Goal: Information Seeking & Learning: Check status

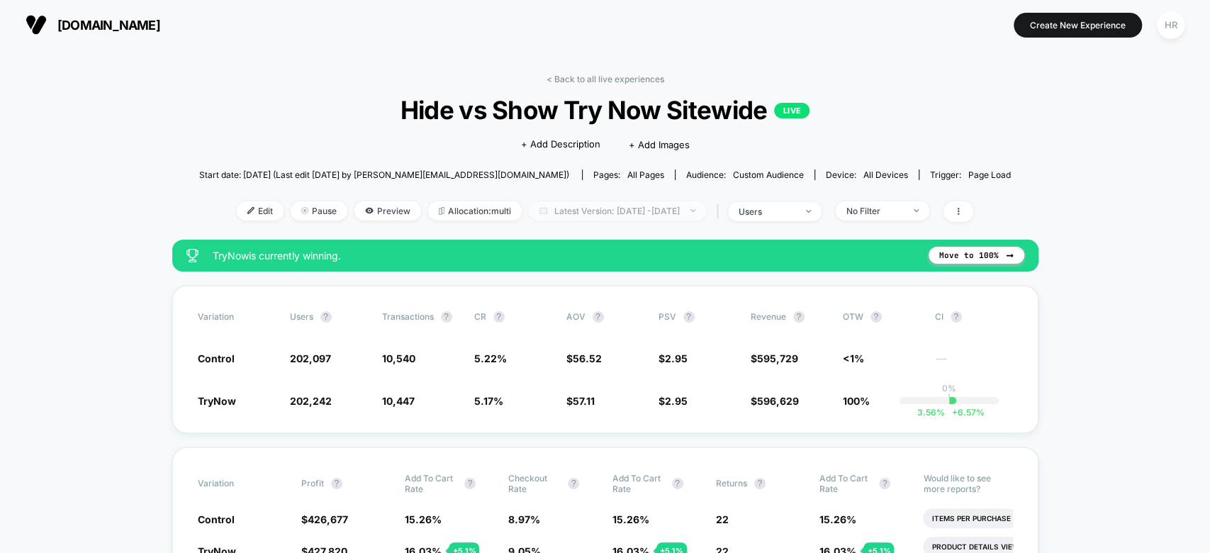
click at [591, 211] on span "Latest Version: [DATE] - [DATE]" at bounding box center [617, 210] width 177 height 19
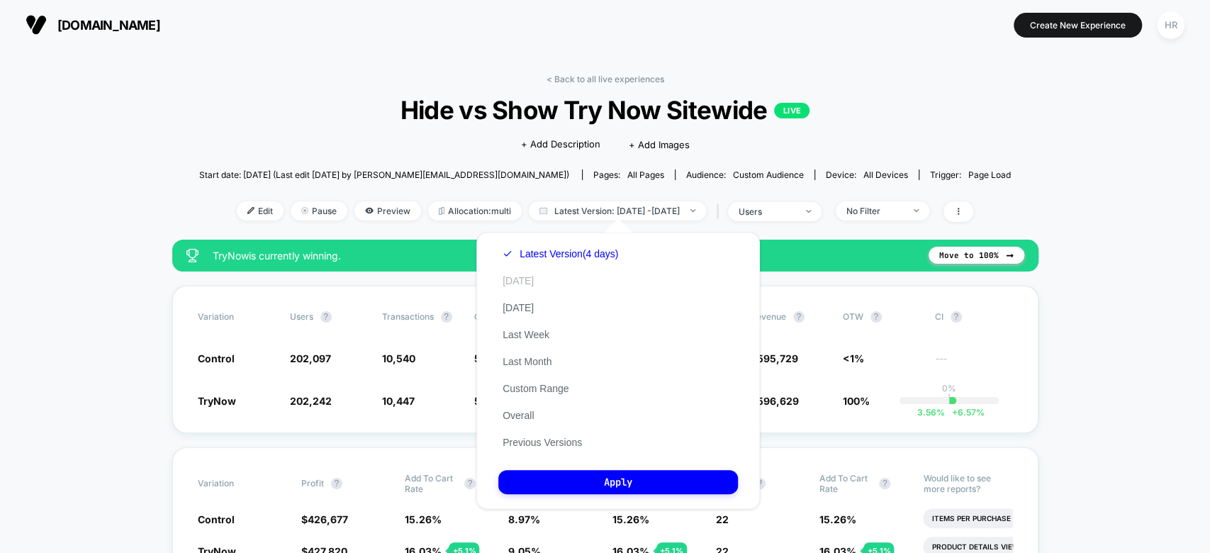
click at [522, 285] on button "[DATE]" at bounding box center [518, 280] width 40 height 13
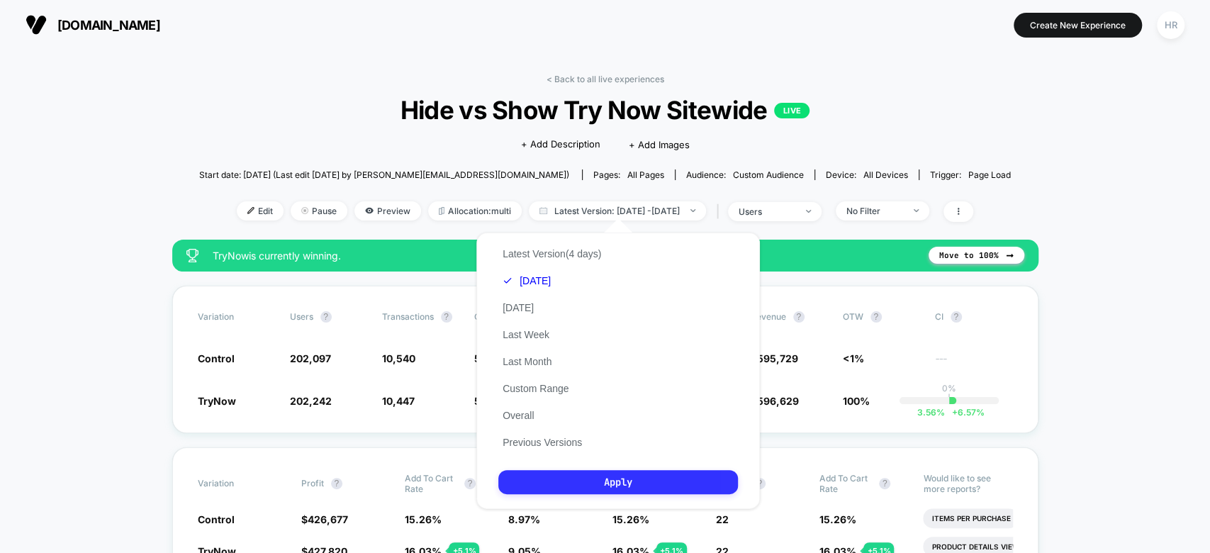
click at [590, 483] on button "Apply" at bounding box center [618, 482] width 240 height 24
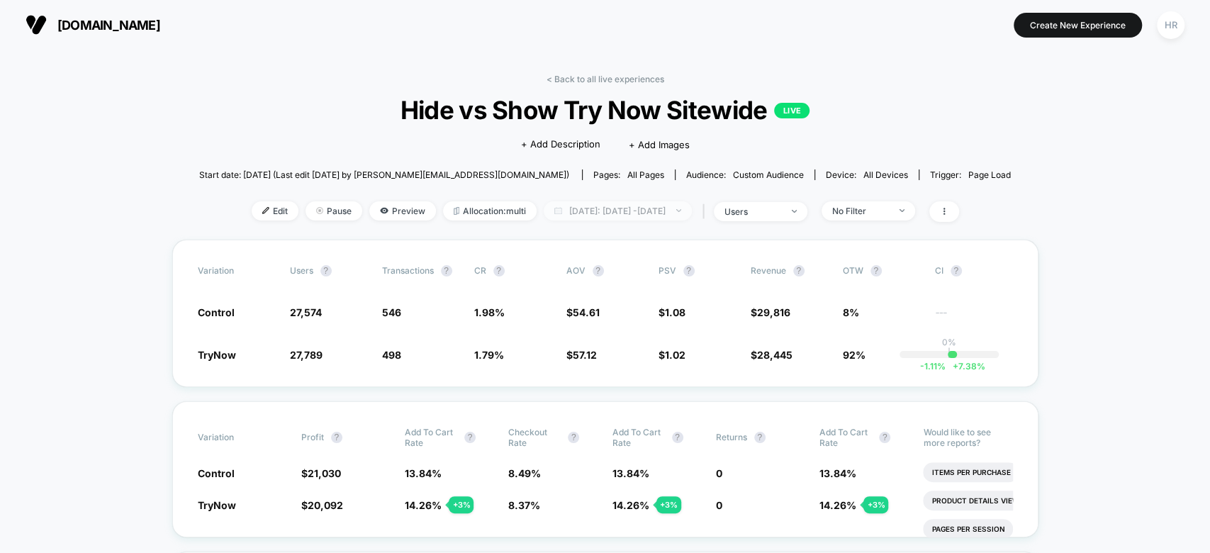
click at [602, 211] on span "[DATE]: [DATE] - [DATE]" at bounding box center [618, 210] width 148 height 19
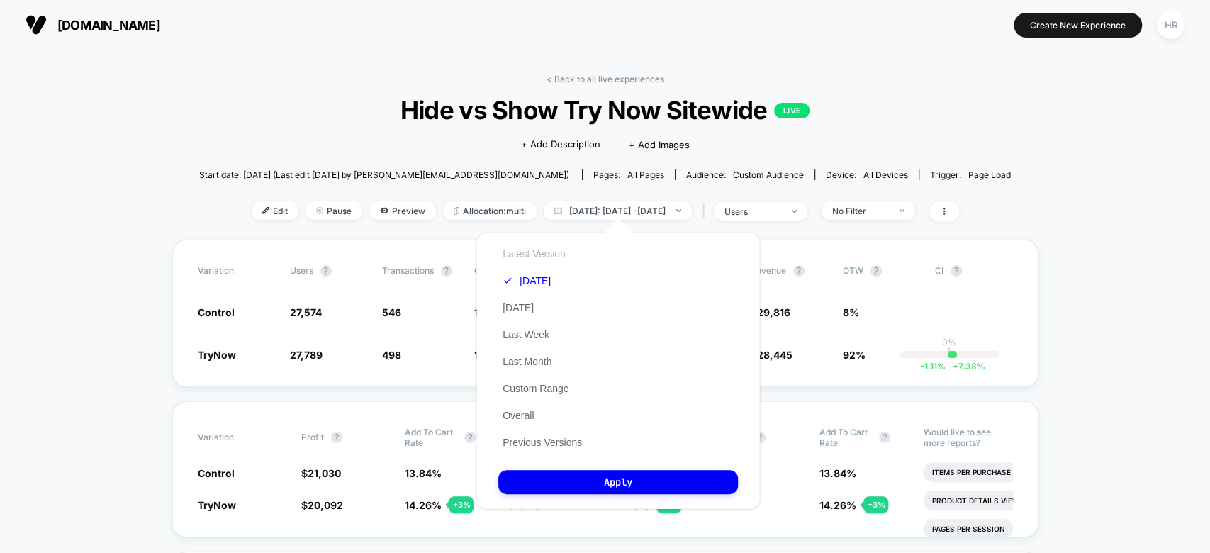
click at [546, 257] on button "Latest Version" at bounding box center [534, 253] width 72 height 13
click at [528, 308] on button "[DATE]" at bounding box center [518, 307] width 40 height 13
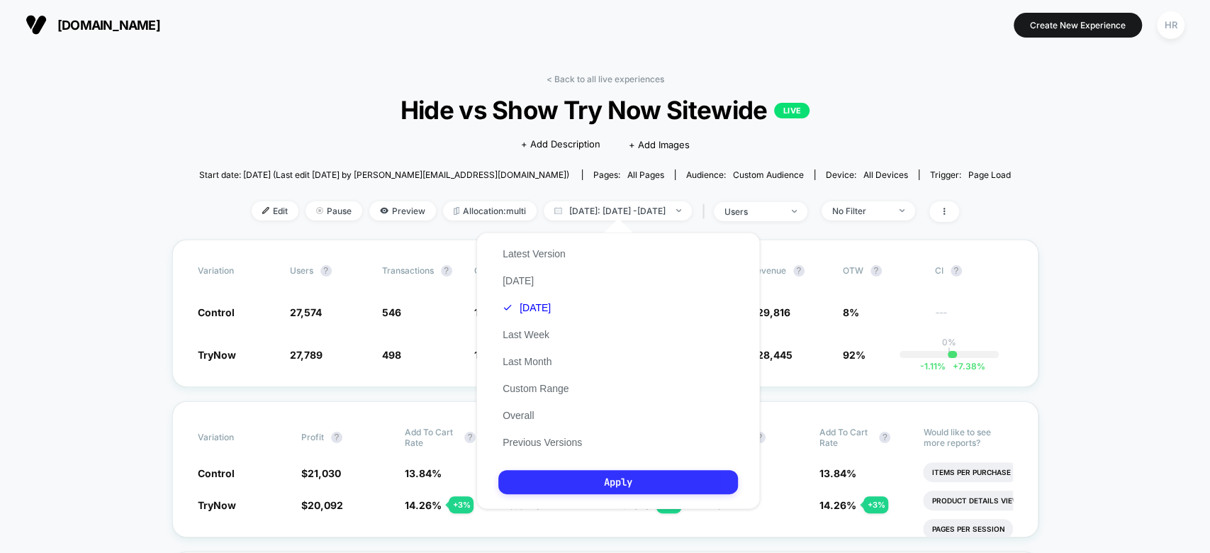
click at [550, 476] on button "Apply" at bounding box center [618, 482] width 240 height 24
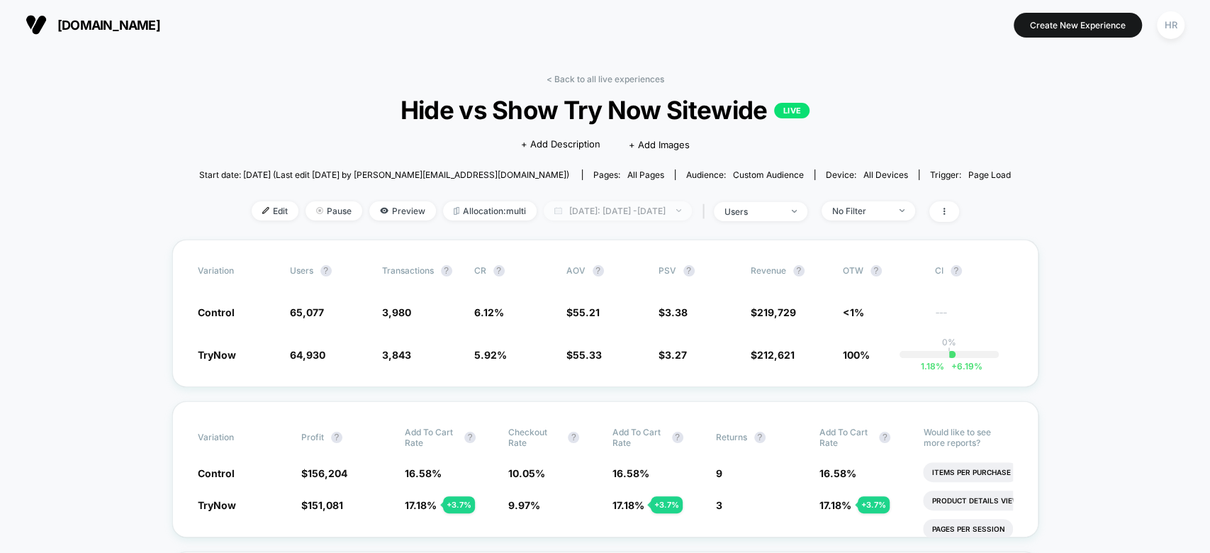
click at [625, 212] on span "[DATE]: [DATE] - [DATE]" at bounding box center [618, 210] width 148 height 19
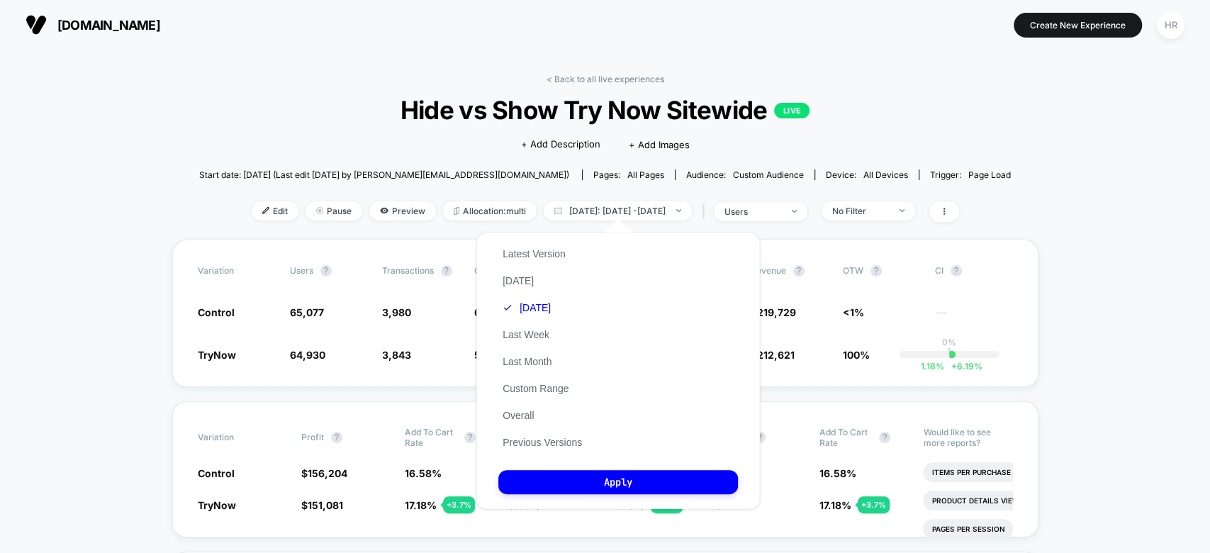
click at [518, 270] on div "Latest Version [DATE] [DATE] Last Week Last Month Custom Range Overall Previous…" at bounding box center [542, 348] width 88 height 216
click at [521, 278] on button "[DATE]" at bounding box center [518, 280] width 40 height 13
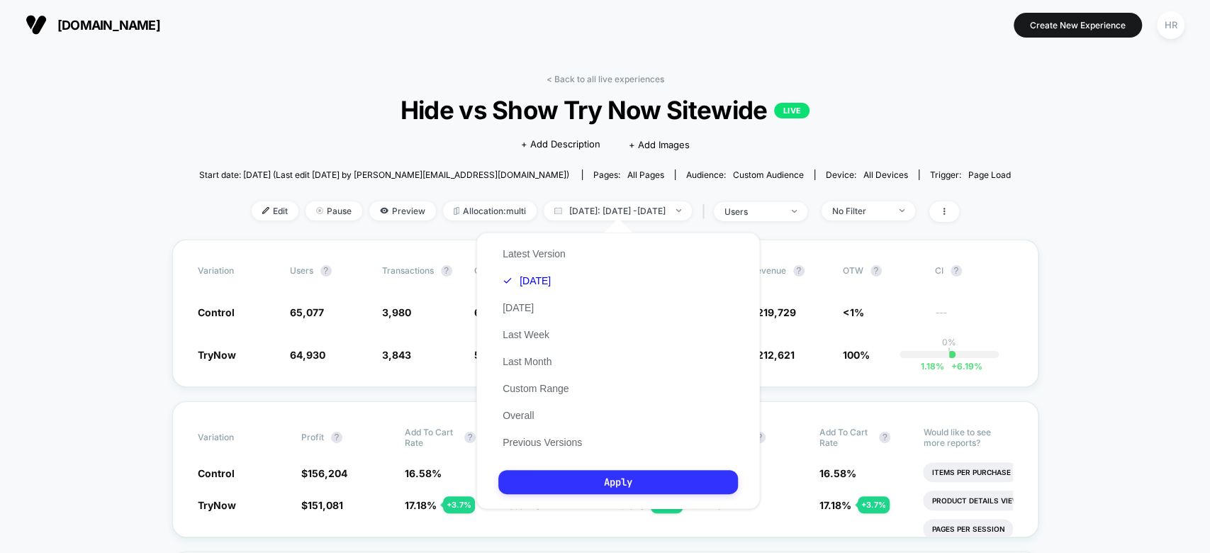
click at [579, 470] on button "Apply" at bounding box center [618, 482] width 240 height 24
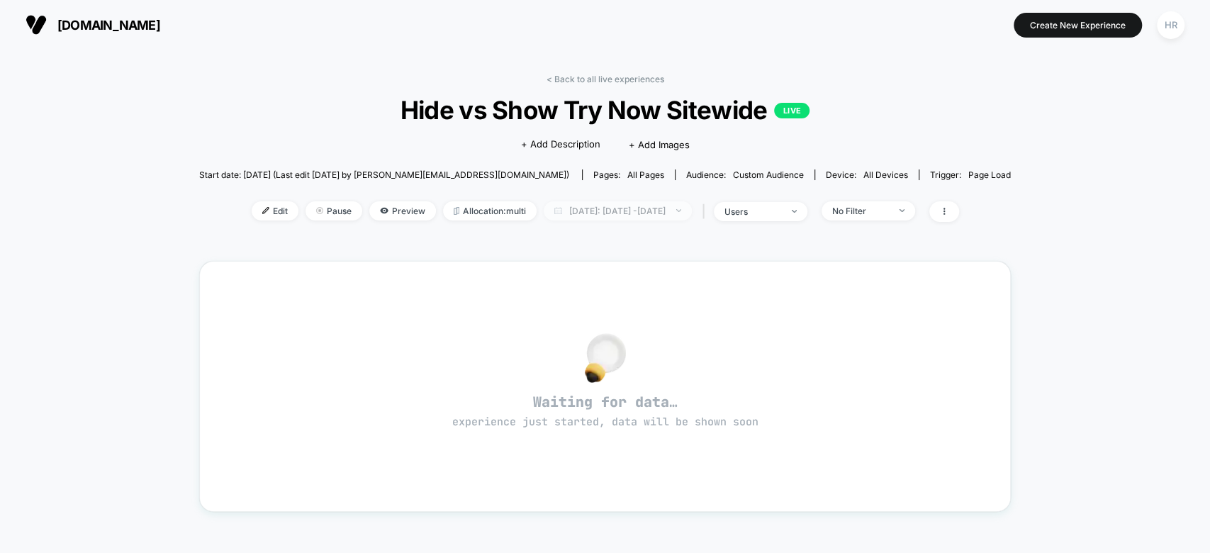
click at [601, 209] on span "[DATE]: [DATE] - [DATE]" at bounding box center [618, 210] width 148 height 19
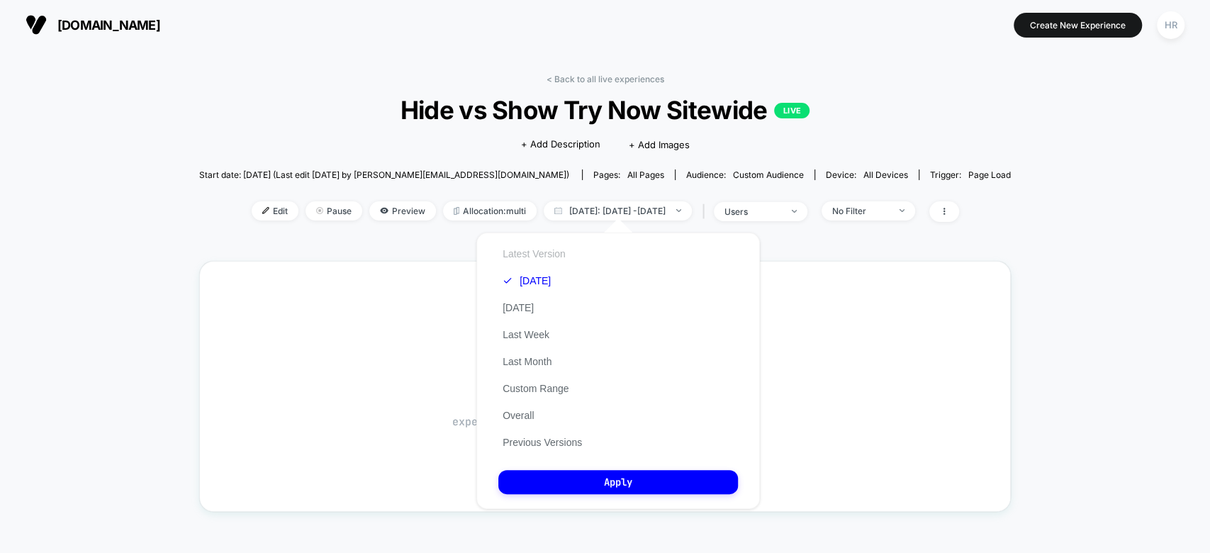
click at [512, 255] on button "Latest Version" at bounding box center [534, 253] width 72 height 13
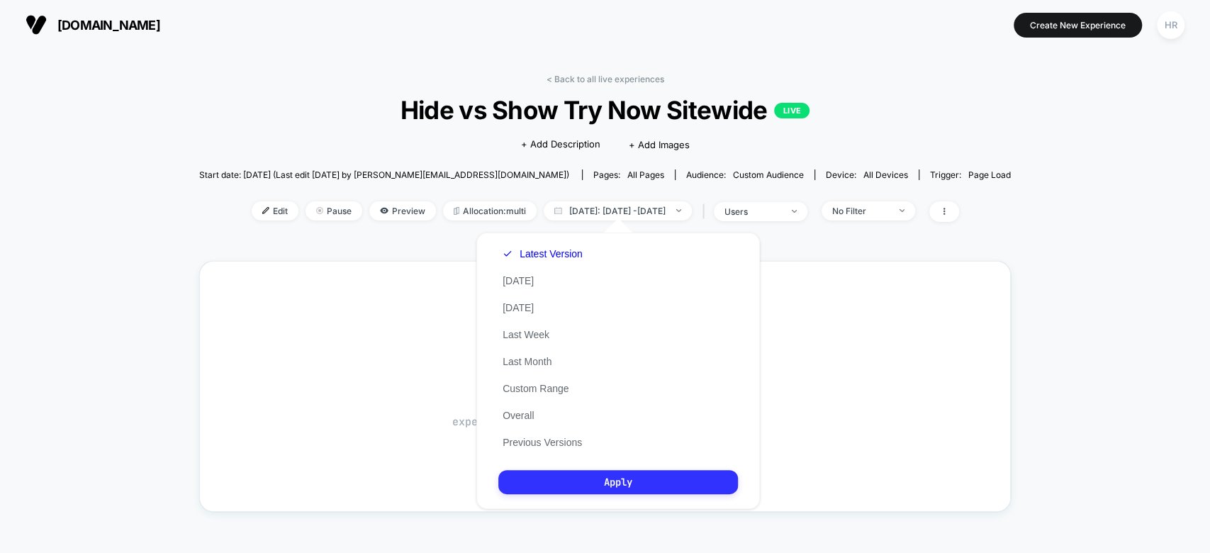
click at [552, 474] on button "Apply" at bounding box center [618, 482] width 240 height 24
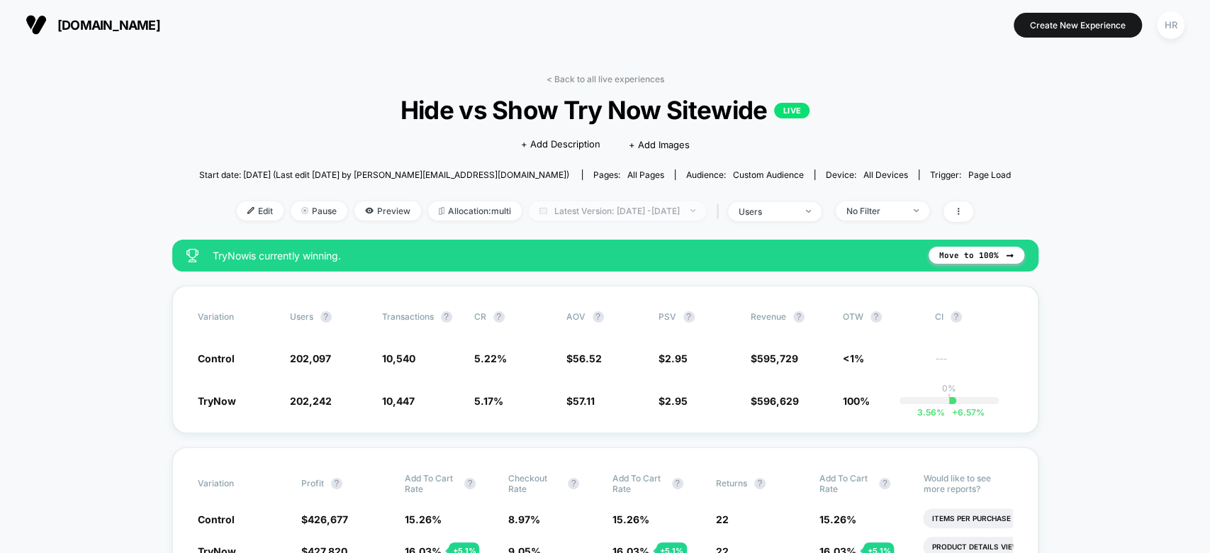
click at [625, 206] on span "Latest Version: [DATE] - [DATE]" at bounding box center [617, 210] width 177 height 19
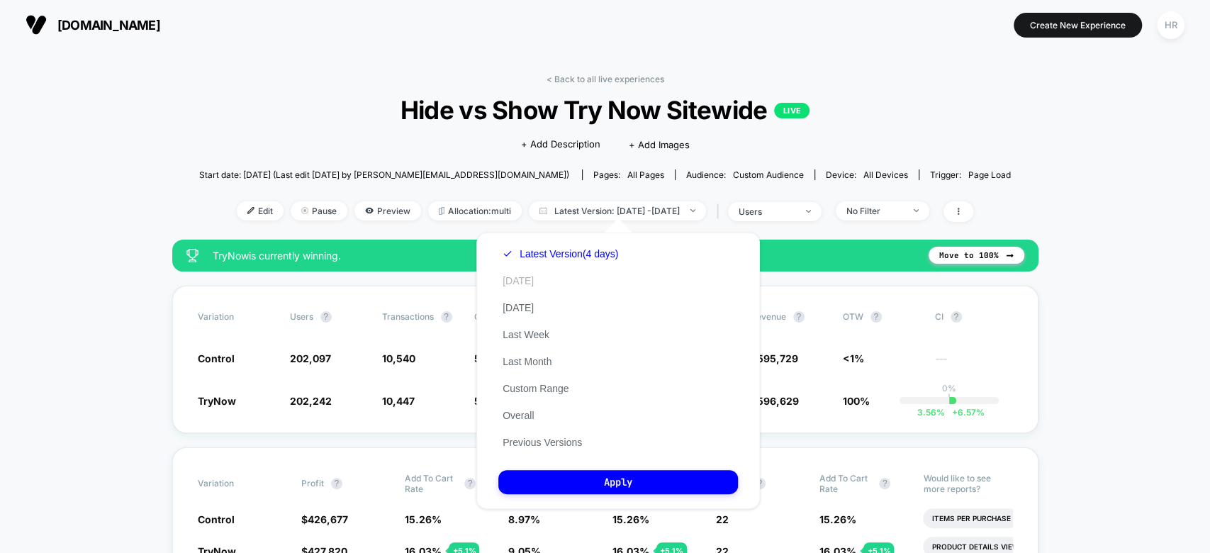
click at [508, 279] on button "[DATE]" at bounding box center [518, 280] width 40 height 13
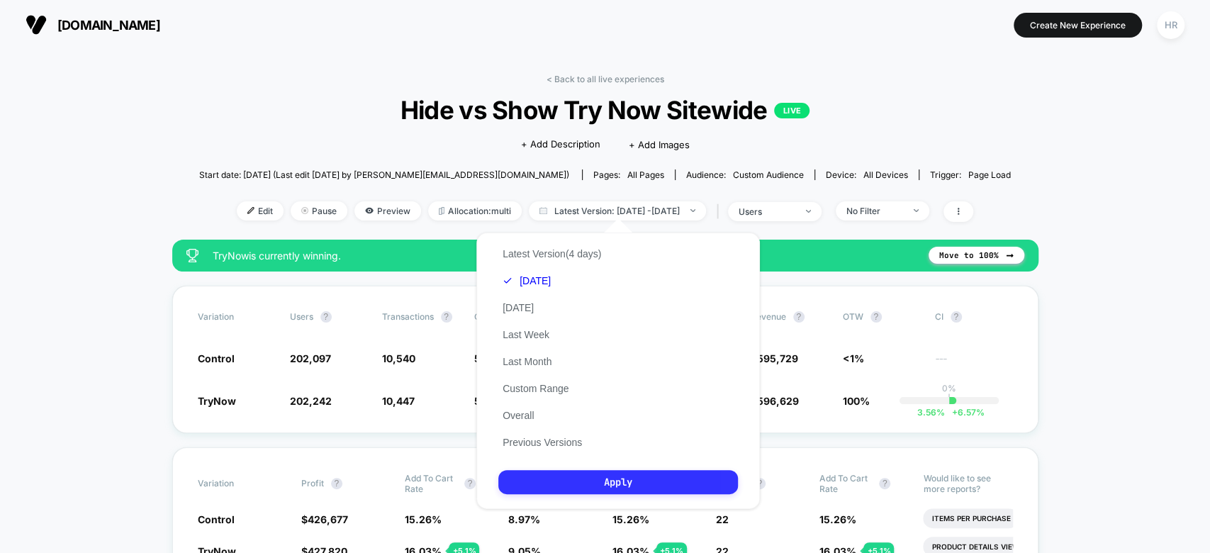
click at [549, 470] on button "Apply" at bounding box center [618, 482] width 240 height 24
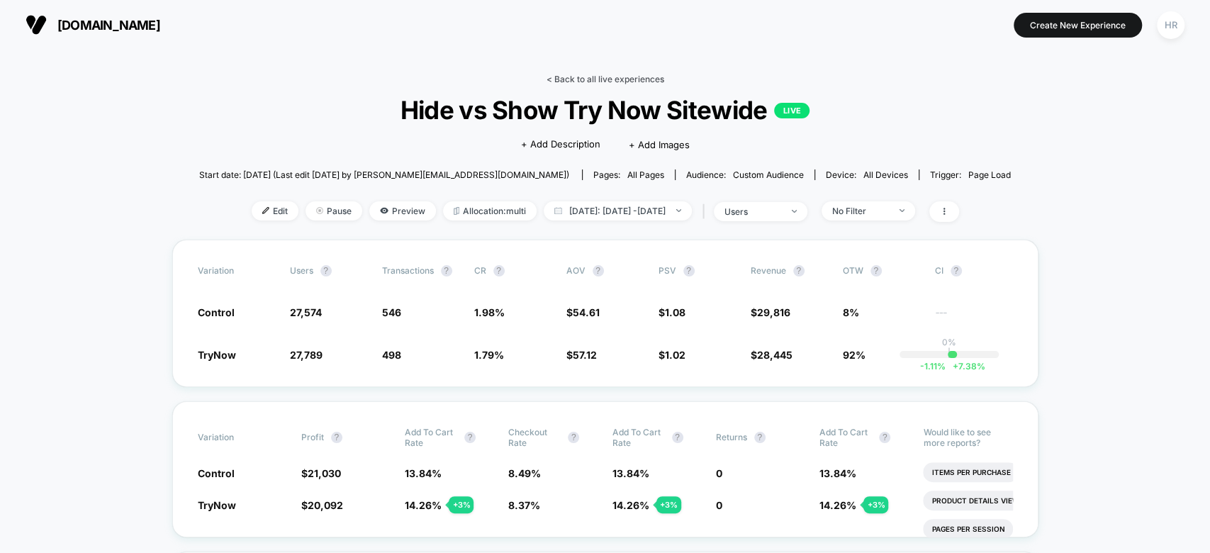
click at [580, 82] on link "< Back to all live experiences" at bounding box center [606, 79] width 118 height 11
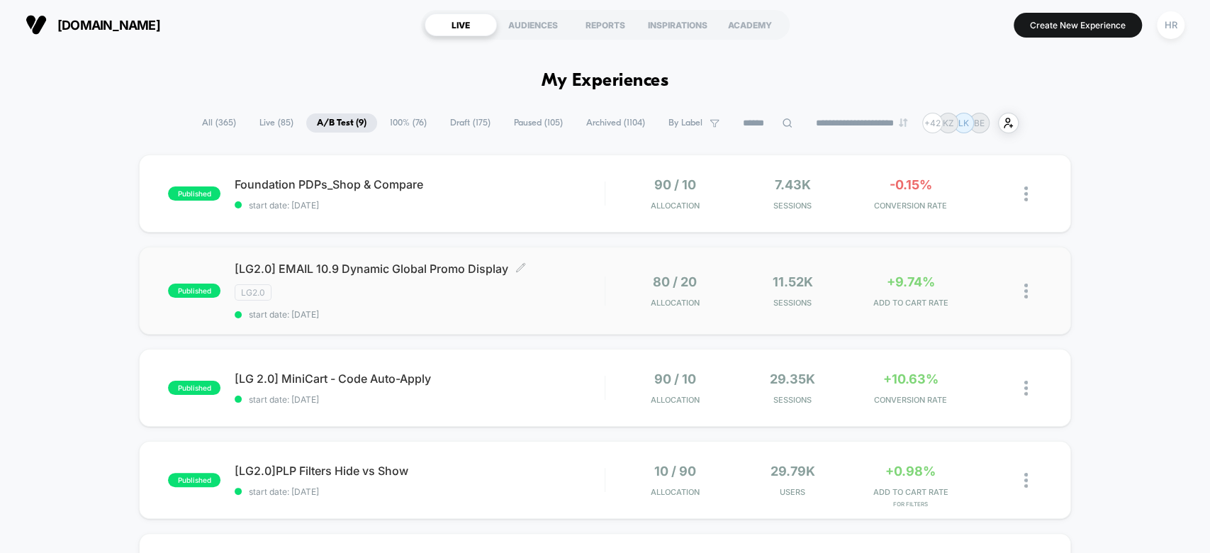
click at [583, 277] on div "[LG2.0] EMAIL 10.9 Dynamic Global Promo Display Click to edit experience detail…" at bounding box center [419, 291] width 369 height 58
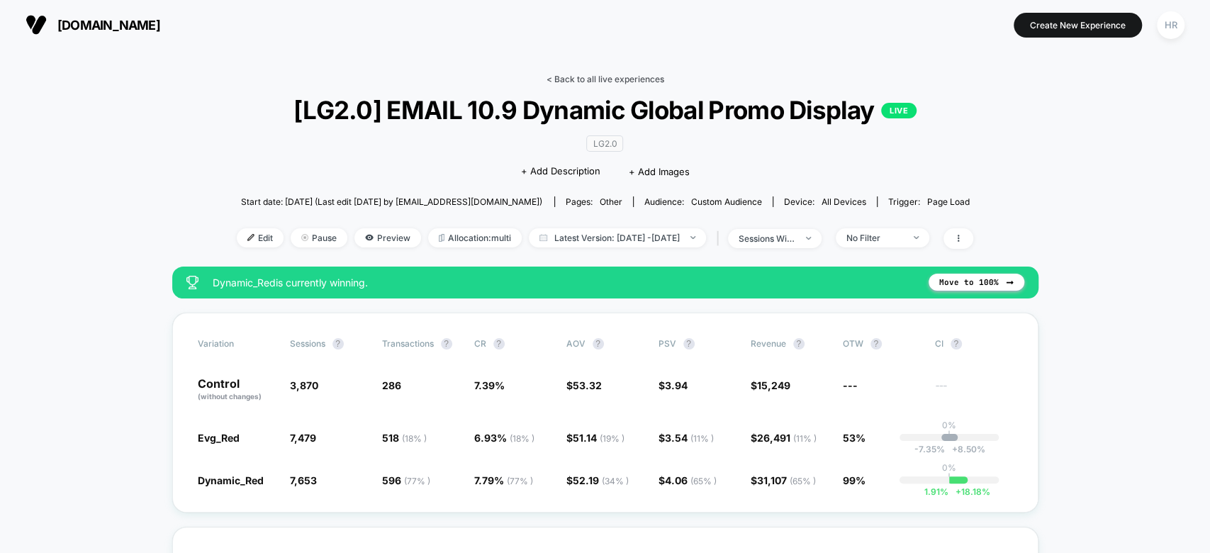
click at [599, 79] on link "< Back to all live experiences" at bounding box center [606, 79] width 118 height 11
